Goal: Browse casually

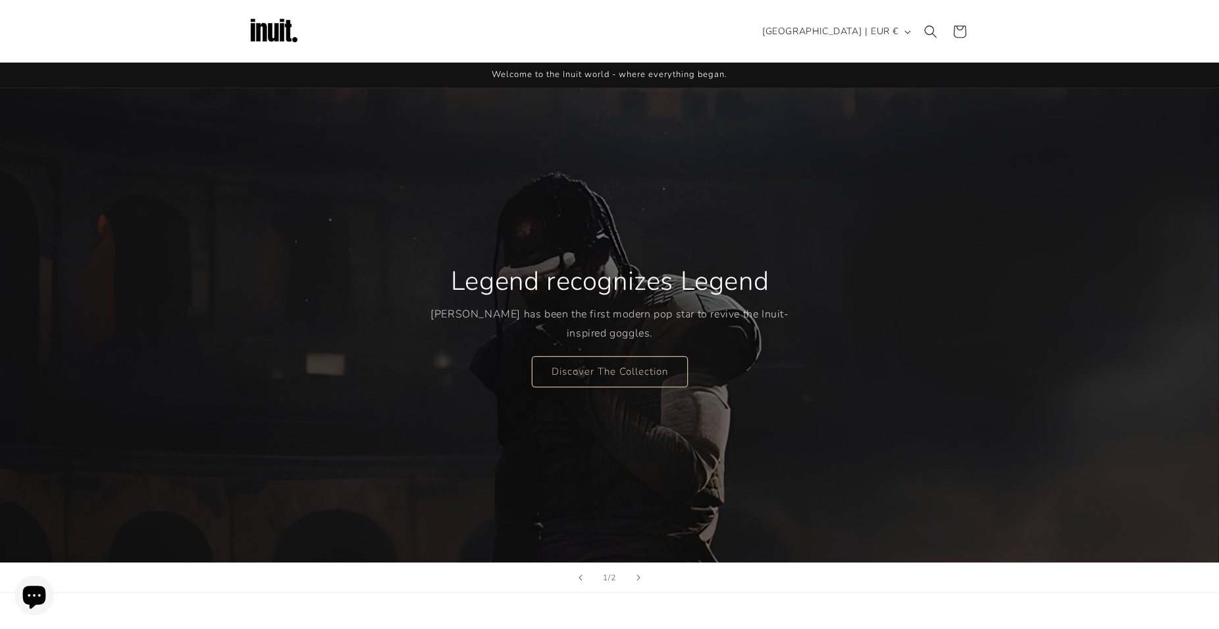
drag, startPoint x: 484, startPoint y: 302, endPoint x: 716, endPoint y: 280, distance: 233.4
click at [715, 280] on div "Legend recognizes Legend Travis Scott has been the first modern pop star to rev…" at bounding box center [610, 326] width 359 height 176
click at [727, 280] on h2 "Legend recognizes Legend" at bounding box center [609, 281] width 318 height 34
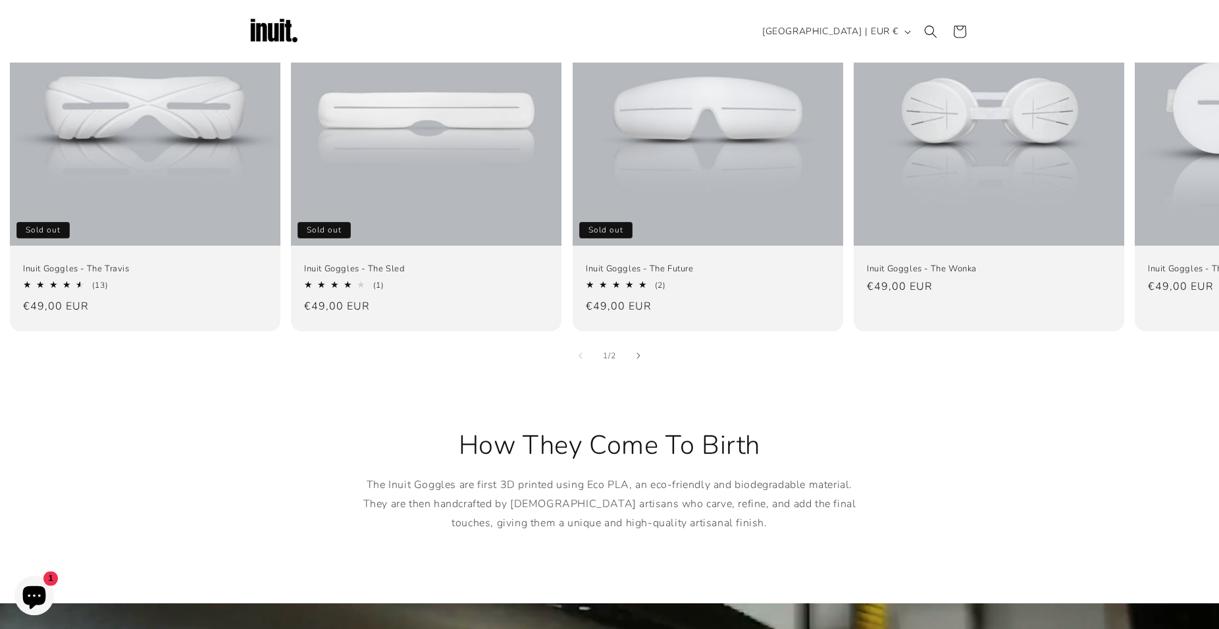
scroll to position [873, 0]
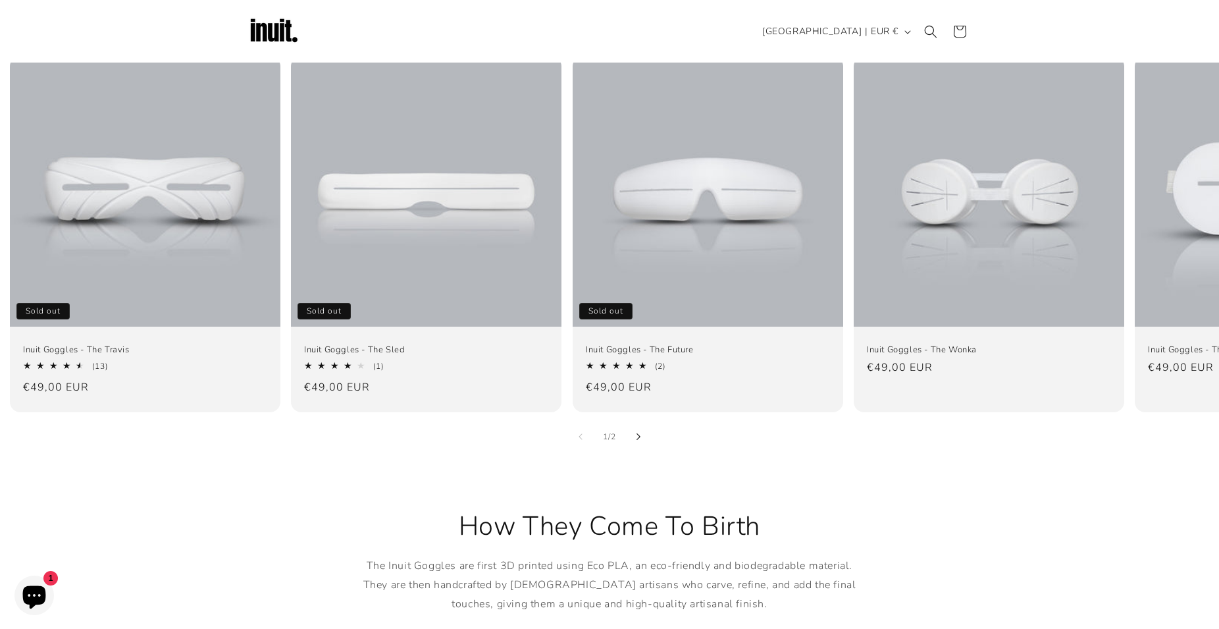
click at [647, 422] on button "Slide right" at bounding box center [638, 436] width 29 height 29
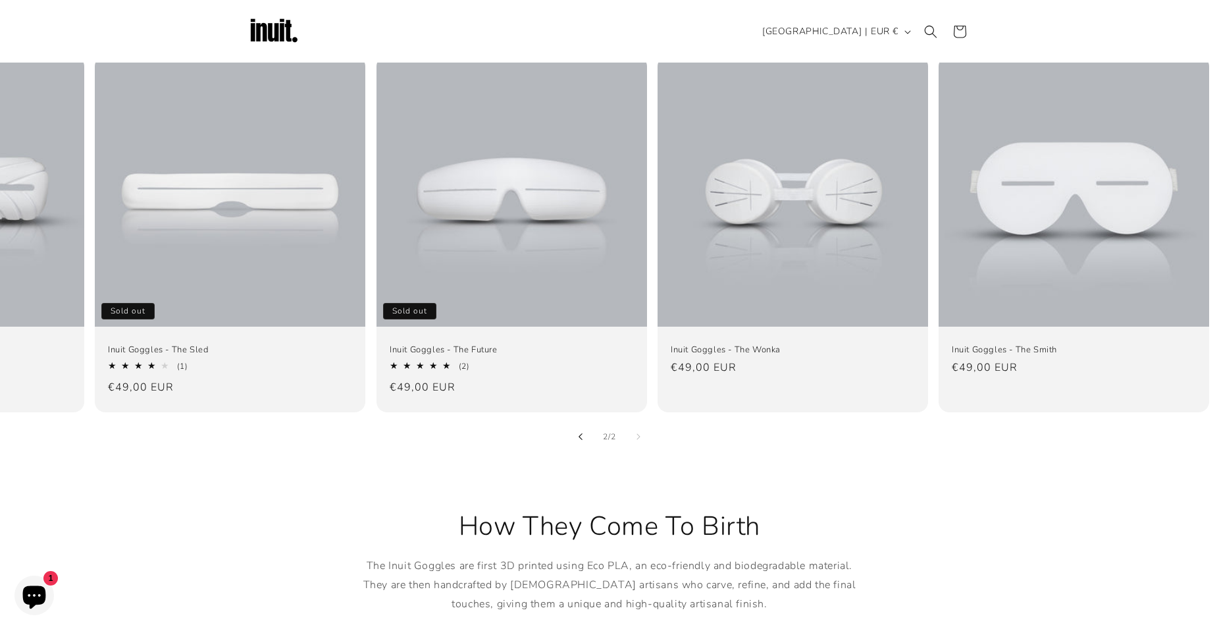
click at [571, 422] on button "Slide left" at bounding box center [580, 436] width 29 height 29
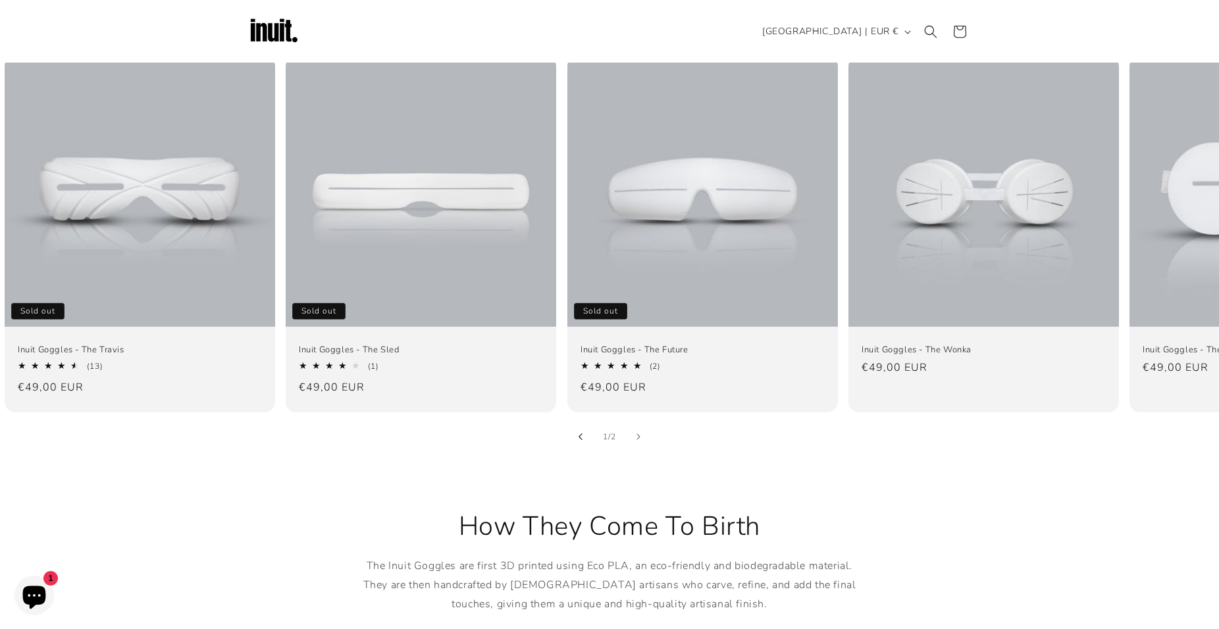
click at [590, 422] on button "Slide left" at bounding box center [580, 436] width 29 height 29
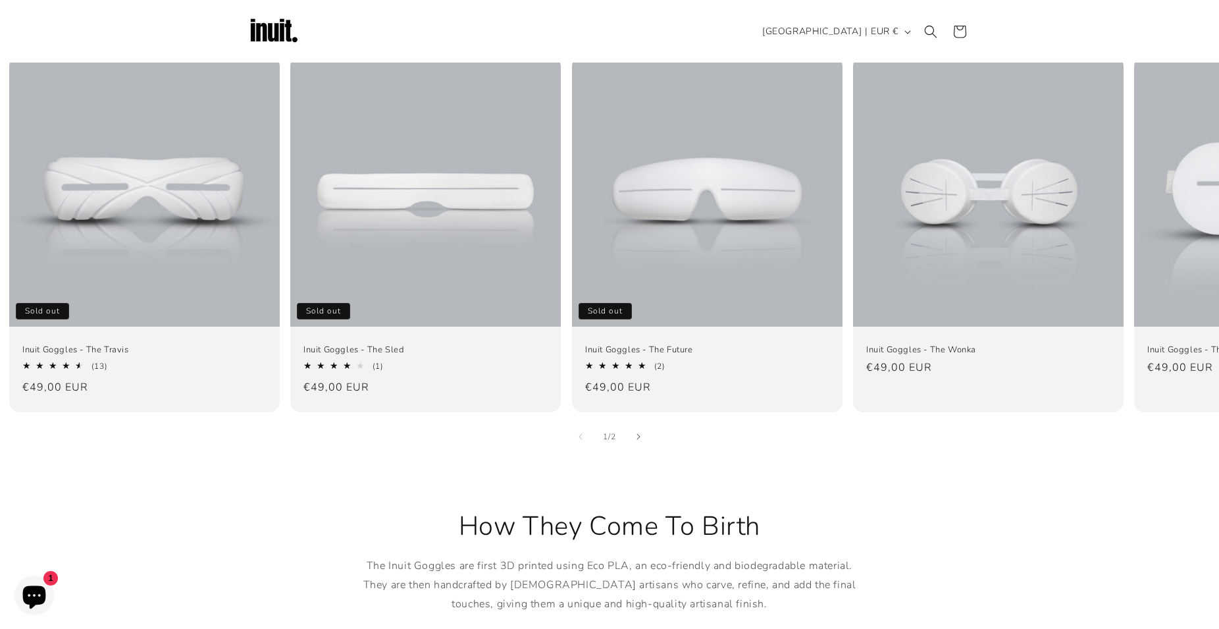
scroll to position [0, 0]
click at [624, 422] on div "1 / of 2" at bounding box center [609, 436] width 1219 height 29
click at [624, 422] on button "Slide right" at bounding box center [638, 436] width 29 height 29
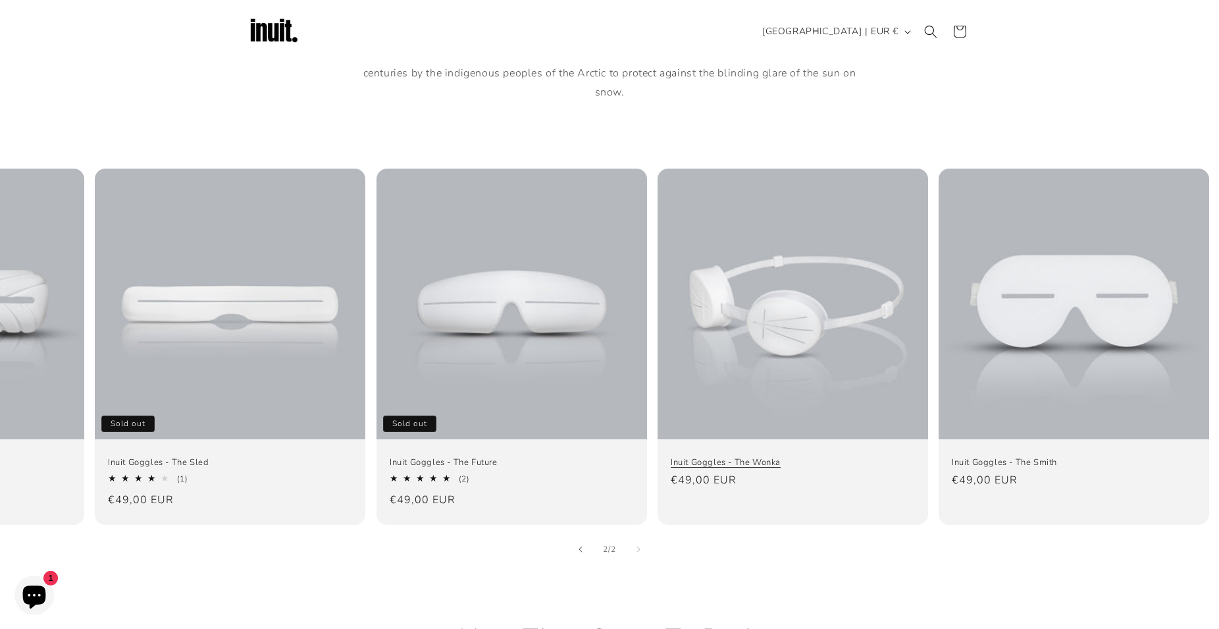
scroll to position [739, 0]
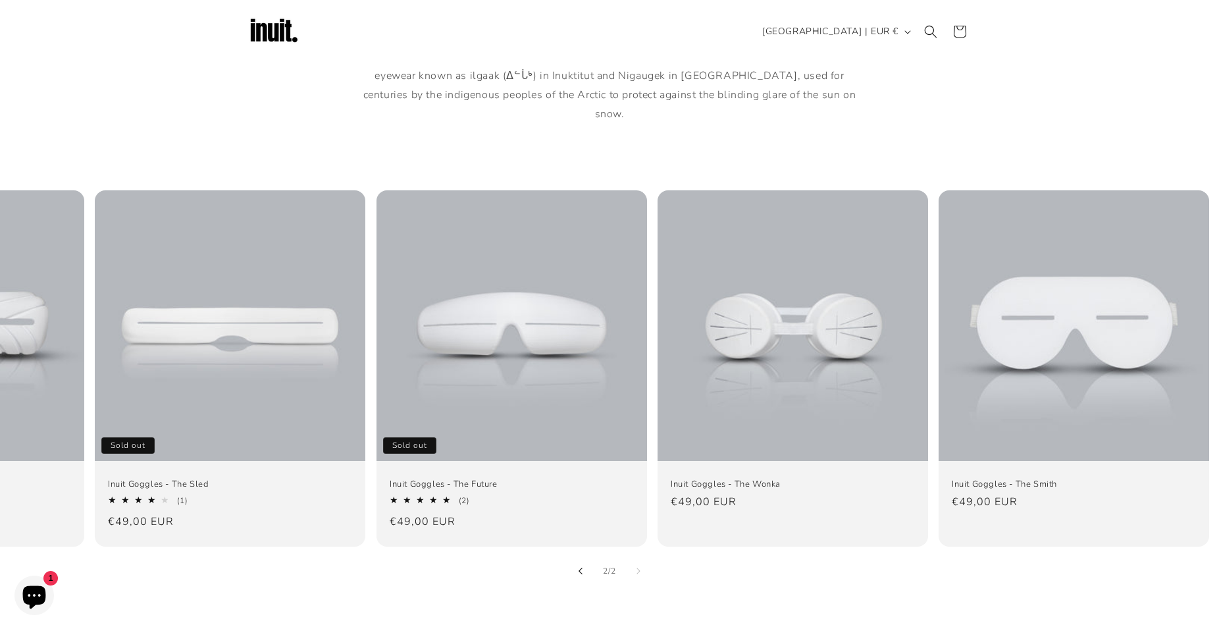
click at [587, 556] on button "Slide left" at bounding box center [580, 570] width 29 height 29
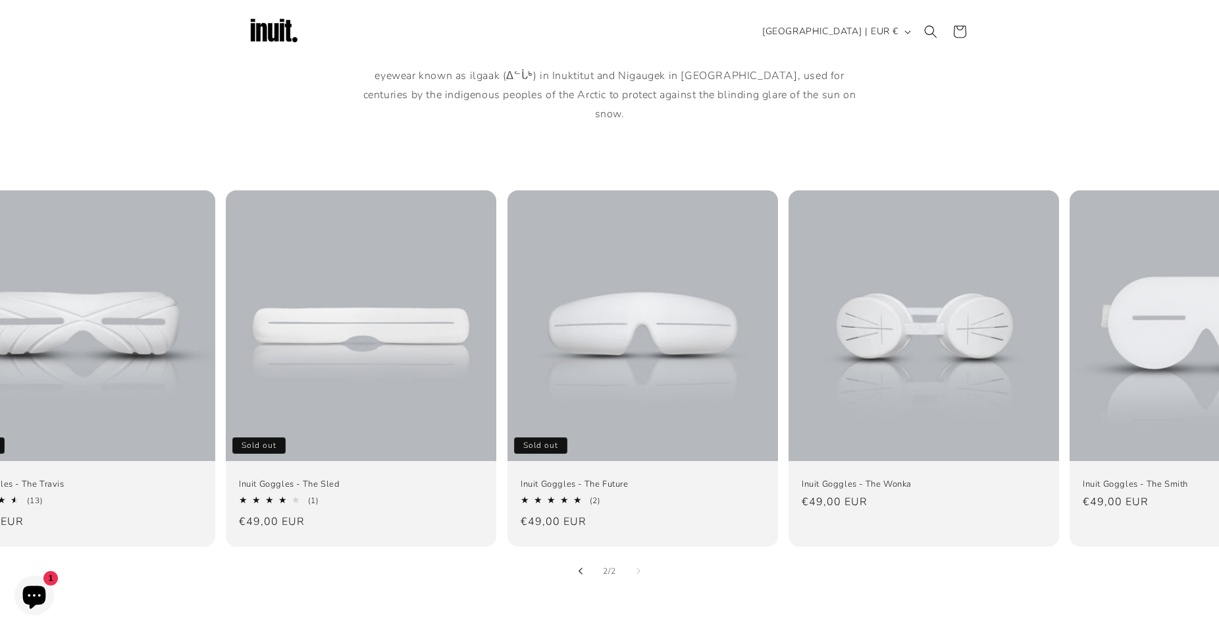
click at [587, 556] on button "Slide left" at bounding box center [580, 570] width 29 height 29
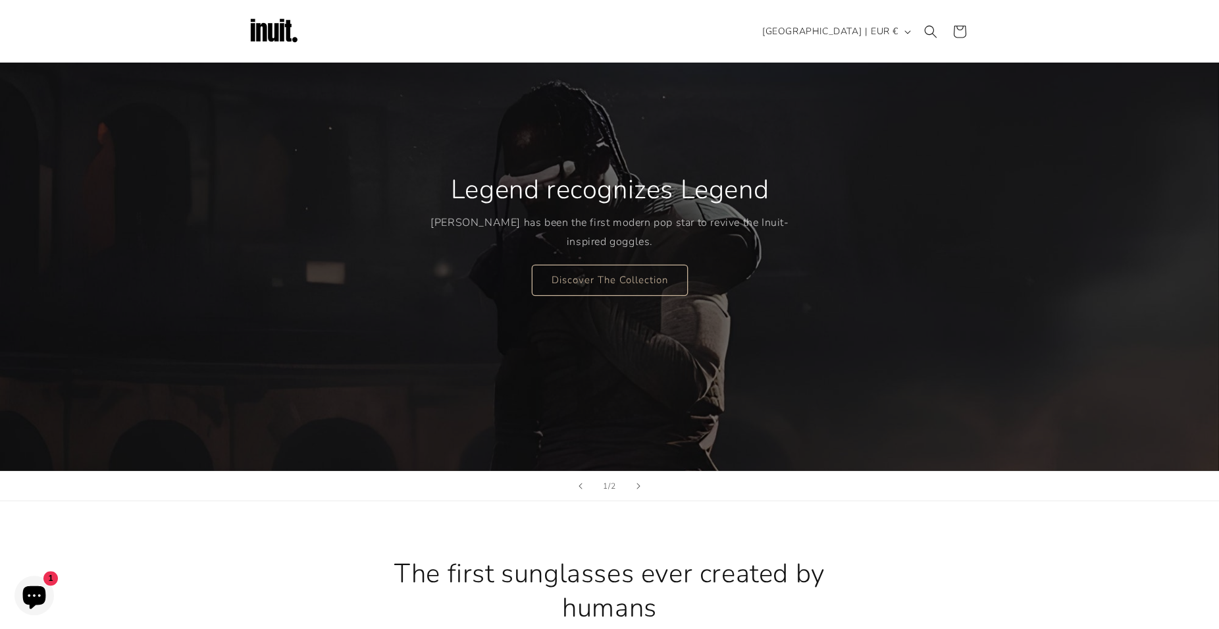
scroll to position [67, 0]
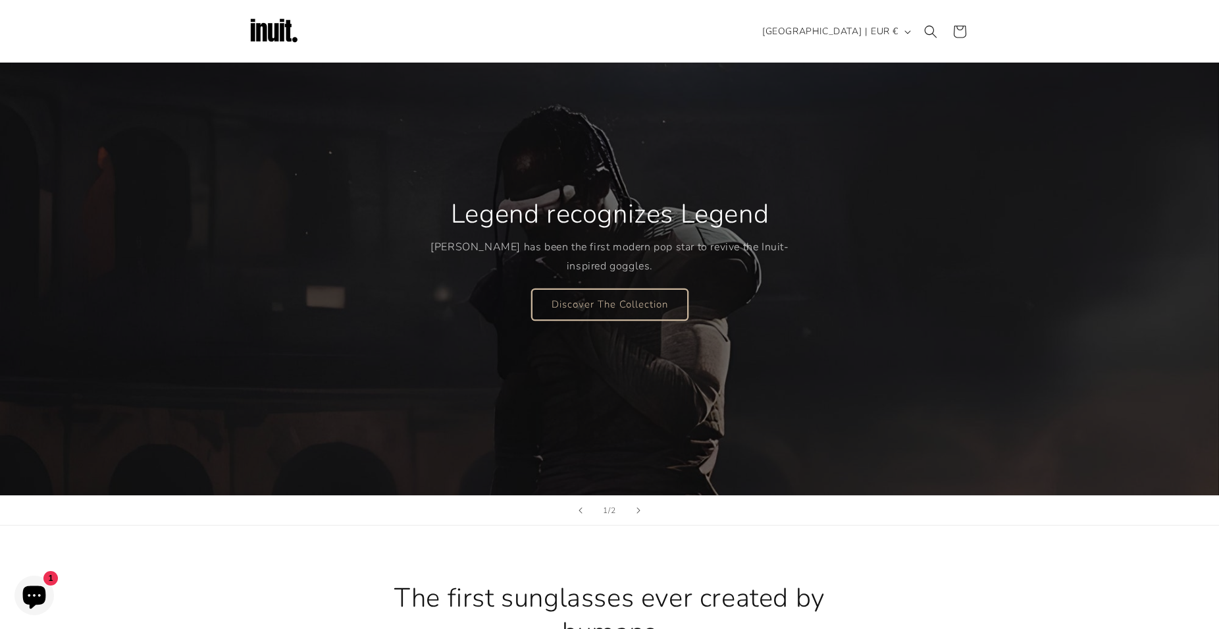
click at [602, 304] on link "Discover The Collection" at bounding box center [610, 303] width 156 height 31
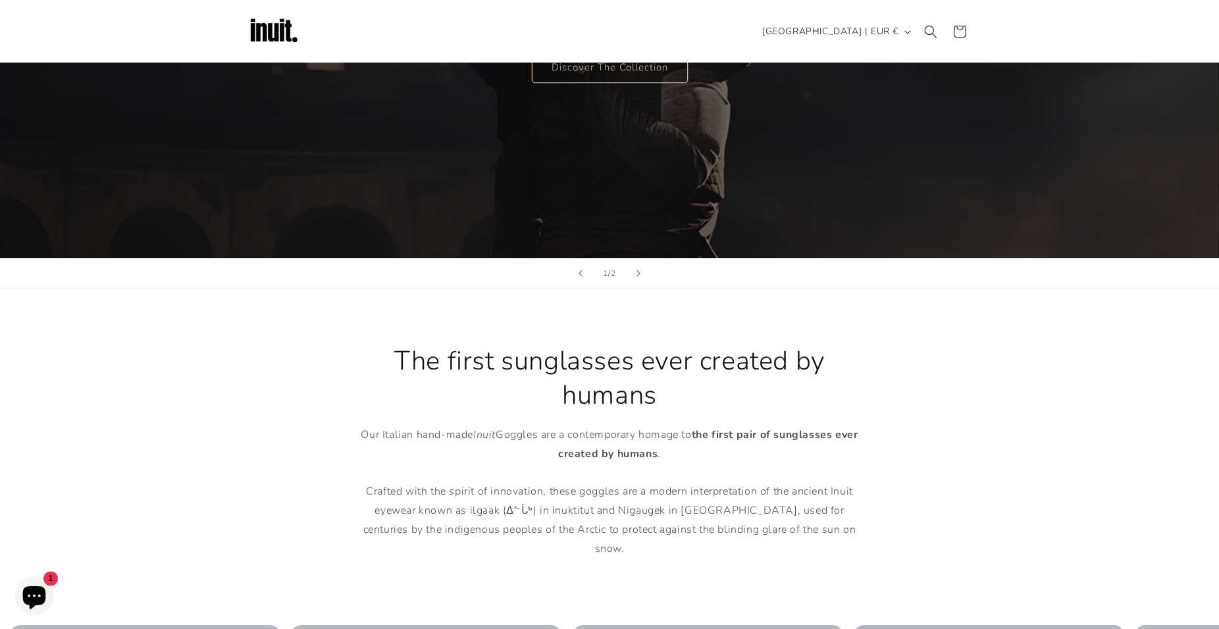
scroll to position [0, 0]
